Goal: Navigation & Orientation: Find specific page/section

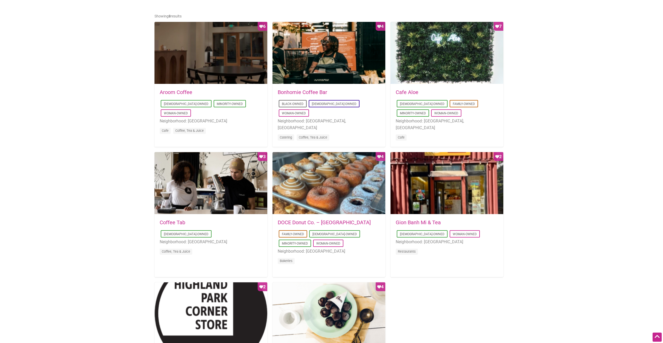
scroll to position [260, 0]
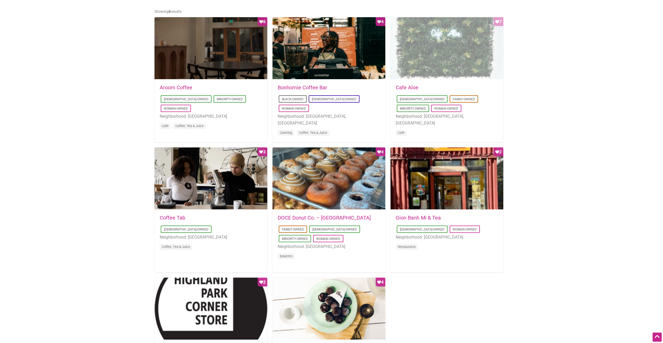
click at [437, 50] on div "Favorite Count 7" at bounding box center [446, 48] width 113 height 63
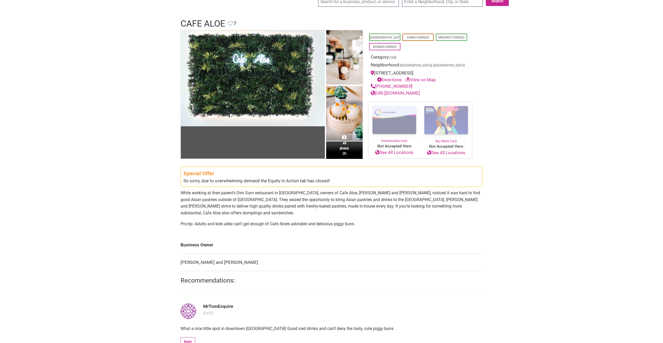
scroll to position [104, 0]
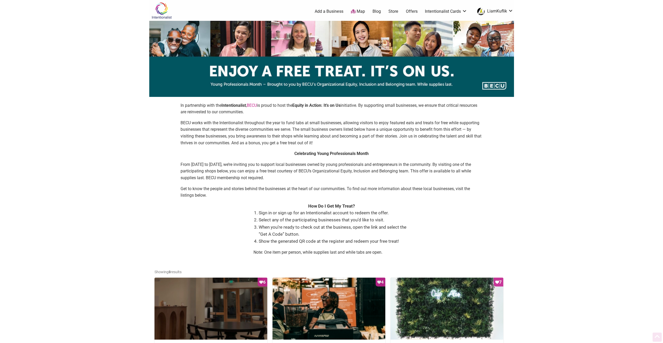
scroll to position [260, 0]
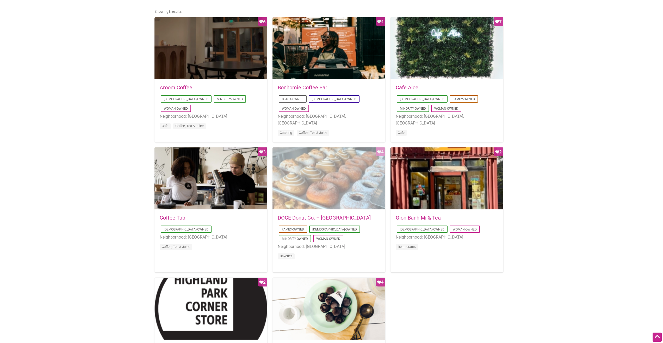
click at [317, 179] on div "Favorite Count 4" at bounding box center [328, 178] width 113 height 63
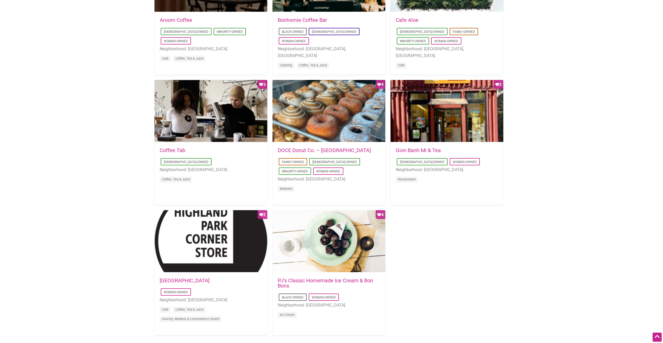
scroll to position [365, 0]
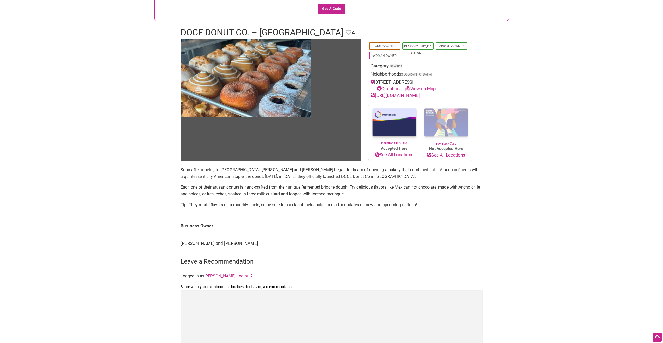
scroll to position [26, 0]
